Goal: Task Accomplishment & Management: Manage account settings

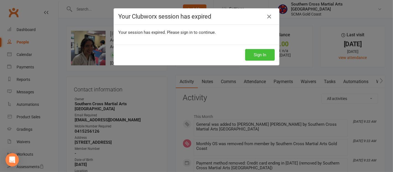
click at [267, 55] on button "Sign In" at bounding box center [260, 55] width 30 height 12
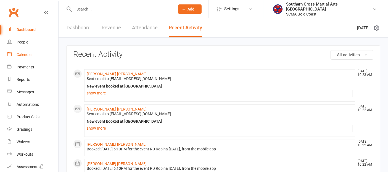
click at [25, 56] on div "Calendar" at bounding box center [24, 54] width 15 height 4
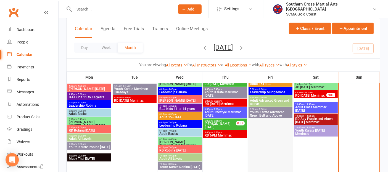
scroll to position [215, 0]
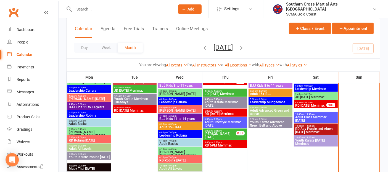
click at [314, 107] on span "RD [DATE] Merrimac" at bounding box center [311, 105] width 32 height 3
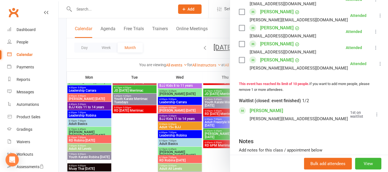
click at [129, 140] on div at bounding box center [224, 86] width 330 height 172
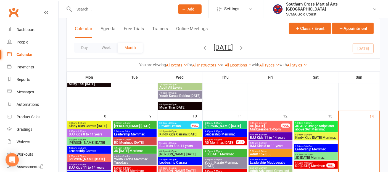
scroll to position [153, 0]
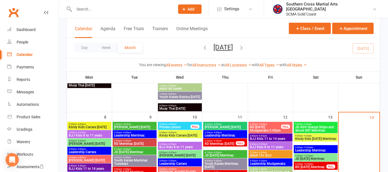
click at [318, 137] on span "Kindy Kids [DATE] Merrimac" at bounding box center [316, 138] width 42 height 3
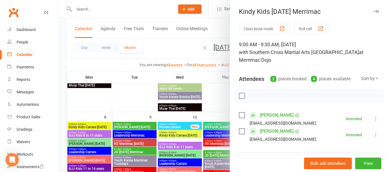
click at [106, 104] on div at bounding box center [224, 86] width 330 height 172
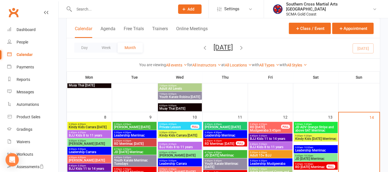
click at [301, 124] on span "9:00am - 9:40am" at bounding box center [316, 124] width 42 height 2
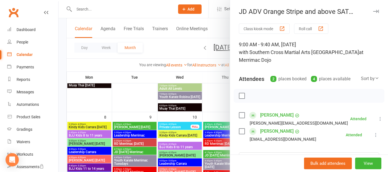
click at [104, 106] on div at bounding box center [224, 86] width 330 height 172
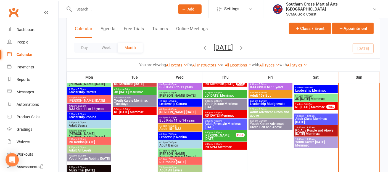
scroll to position [215, 0]
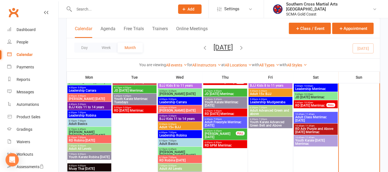
click at [315, 97] on span "JD [DATE] Merrimac" at bounding box center [316, 96] width 42 height 3
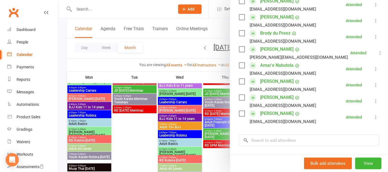
scroll to position [123, 0]
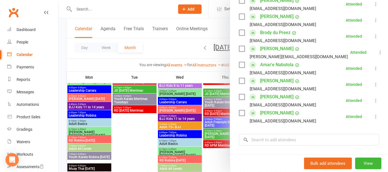
click at [148, 122] on div at bounding box center [224, 86] width 330 height 172
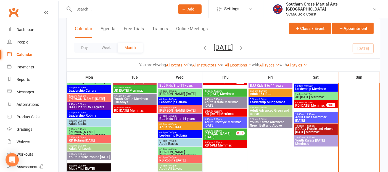
click at [307, 118] on span "Adult Class Merrimac [DATE]" at bounding box center [316, 118] width 42 height 7
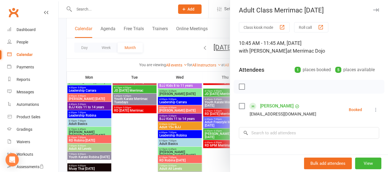
scroll to position [0, 0]
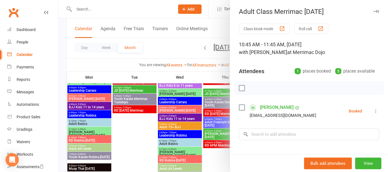
click at [373, 112] on icon at bounding box center [376, 111] width 6 height 6
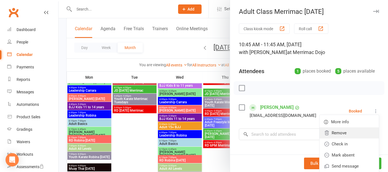
click at [348, 133] on link "Remove" at bounding box center [349, 132] width 59 height 11
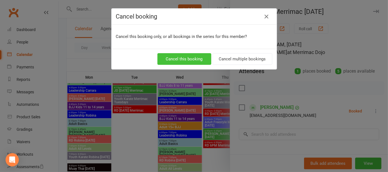
click at [199, 58] on button "Cancel this booking" at bounding box center [184, 59] width 54 height 12
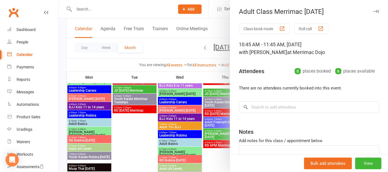
click at [148, 141] on div at bounding box center [224, 86] width 330 height 172
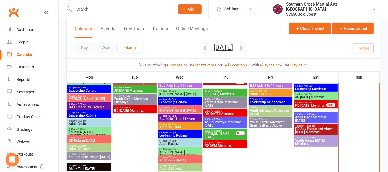
click at [301, 130] on span "RD Adv Purple and Above [DATE] Merrimac" at bounding box center [316, 130] width 42 height 7
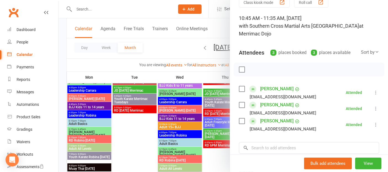
scroll to position [61, 0]
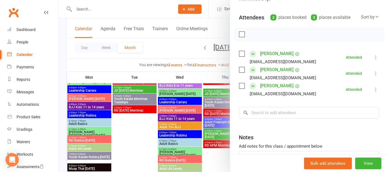
click at [149, 138] on div at bounding box center [224, 86] width 330 height 172
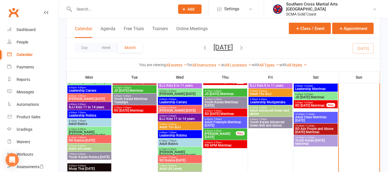
click at [315, 138] on span "Youth Karate [DATE] Merrimac" at bounding box center [316, 141] width 42 height 7
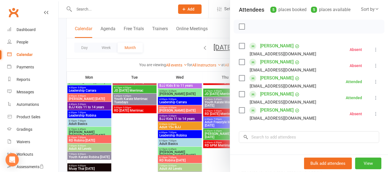
click at [148, 129] on div at bounding box center [224, 86] width 330 height 172
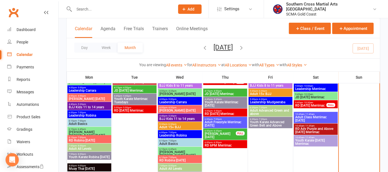
click at [309, 139] on span "Youth Karate [DATE] Merrimac" at bounding box center [316, 141] width 42 height 7
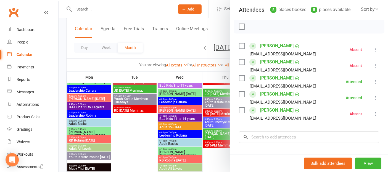
click at [151, 131] on div at bounding box center [224, 86] width 330 height 172
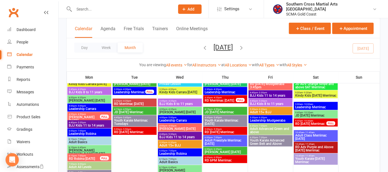
scroll to position [307, 0]
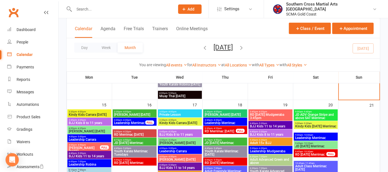
click at [88, 147] on span "[PERSON_NAME] [DATE]" at bounding box center [85, 149] width 32 height 7
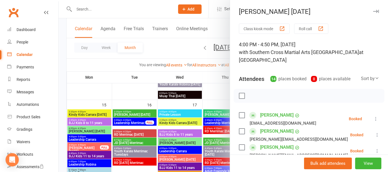
click at [88, 98] on div at bounding box center [224, 86] width 330 height 172
